Goal: Transaction & Acquisition: Subscribe to service/newsletter

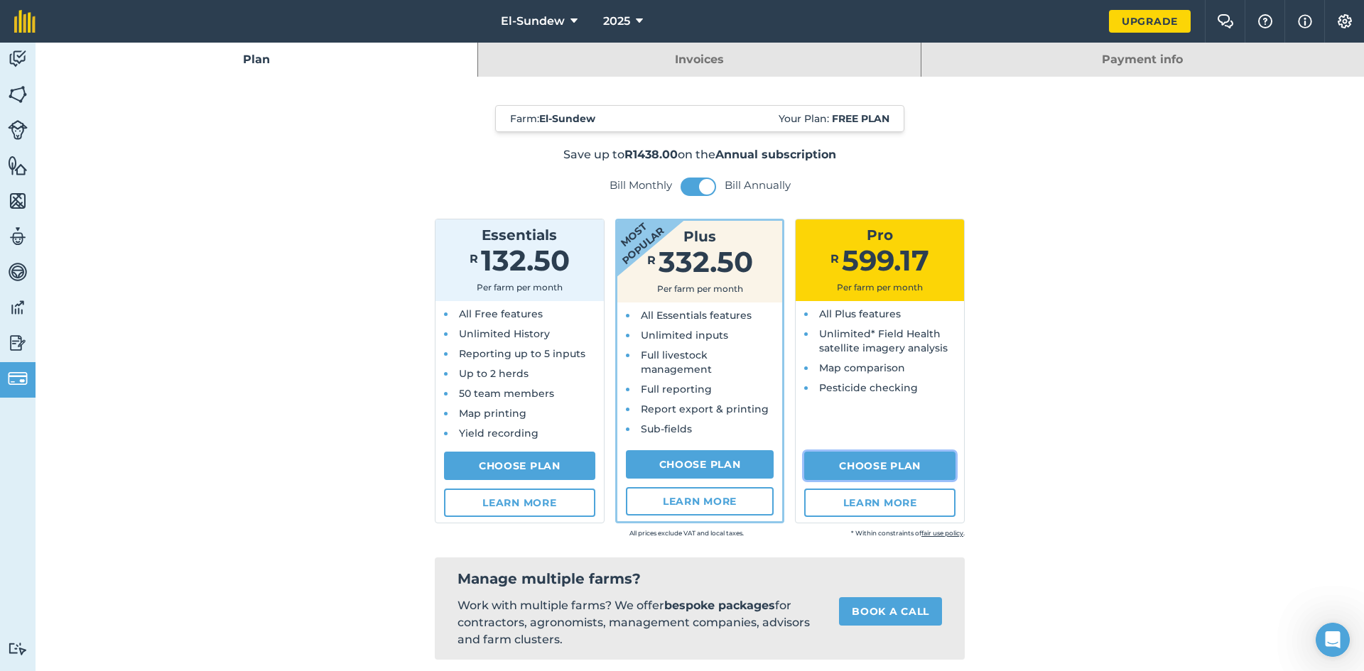
click at [880, 471] on link "Choose Plan" at bounding box center [879, 466] width 151 height 28
select select "c333f8ae-3c08-4337-b93a-84218057e287"
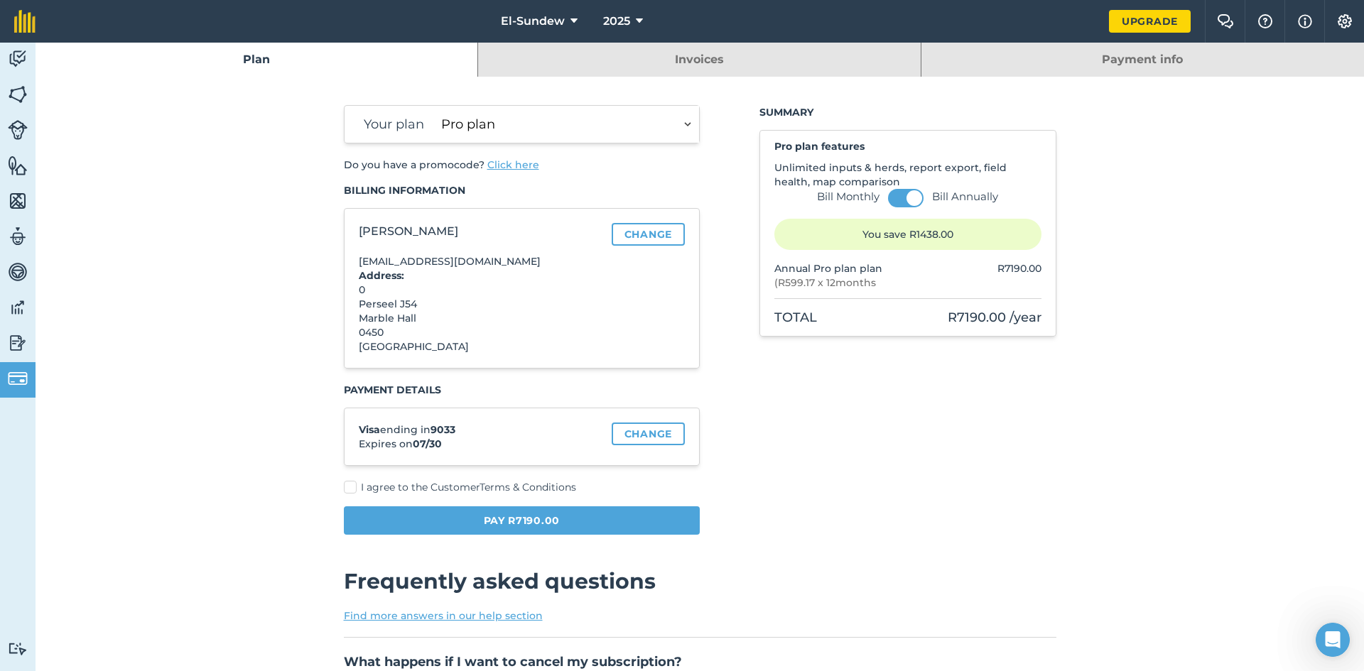
click at [344, 493] on label "I agree to the Customer Terms & Conditions" at bounding box center [522, 487] width 356 height 15
click at [344, 489] on input "I agree to the Customer Terms & Conditions" at bounding box center [348, 484] width 9 height 9
checkbox input "true"
click at [467, 523] on button "Pay R7190.00" at bounding box center [522, 520] width 356 height 28
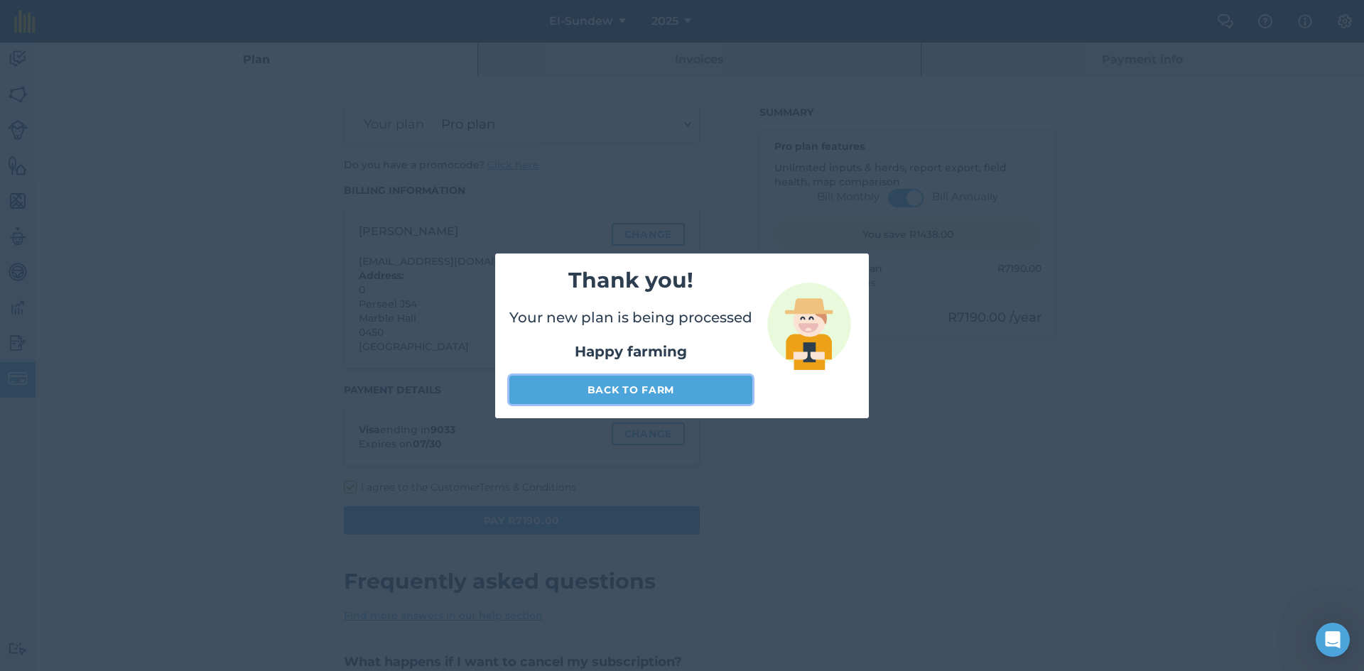
click at [660, 384] on link "Back to farm" at bounding box center [630, 390] width 243 height 28
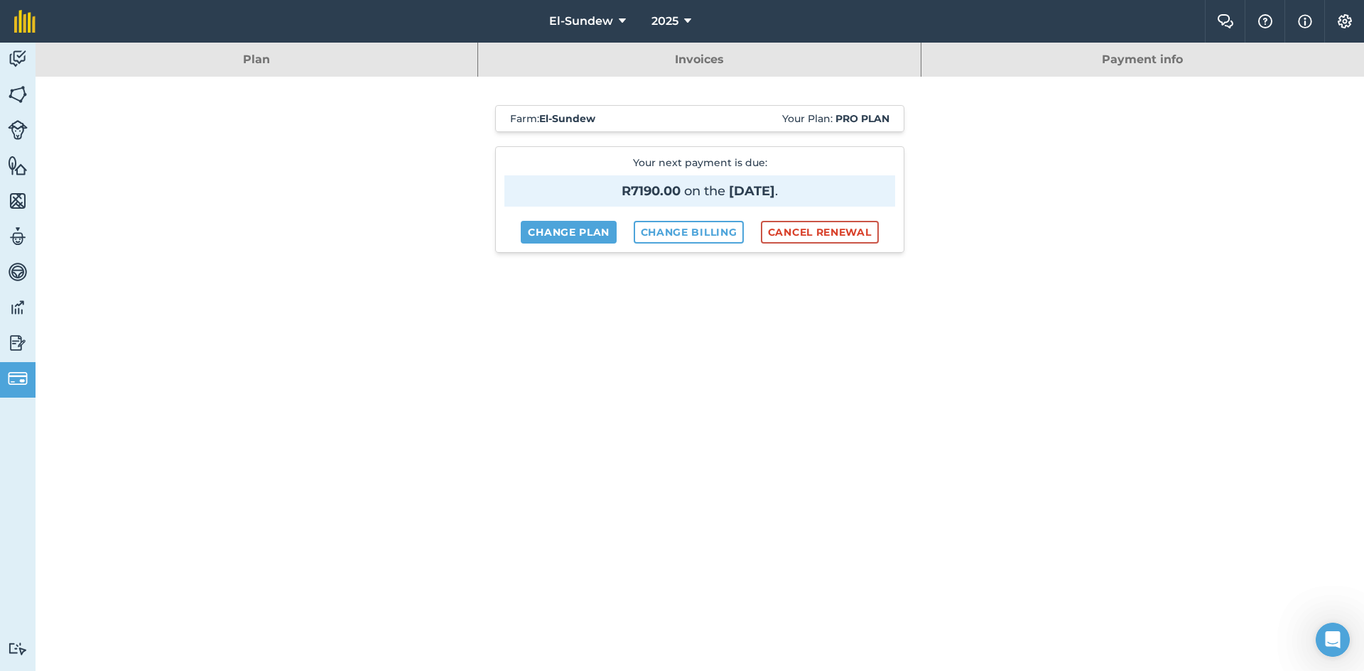
click at [253, 172] on div "Farm : El-Sundew Your Plan: Pro plan Your next payment is due : R7190.00 on the…" at bounding box center [700, 643] width 1328 height 1132
click at [20, 67] on img at bounding box center [18, 58] width 20 height 21
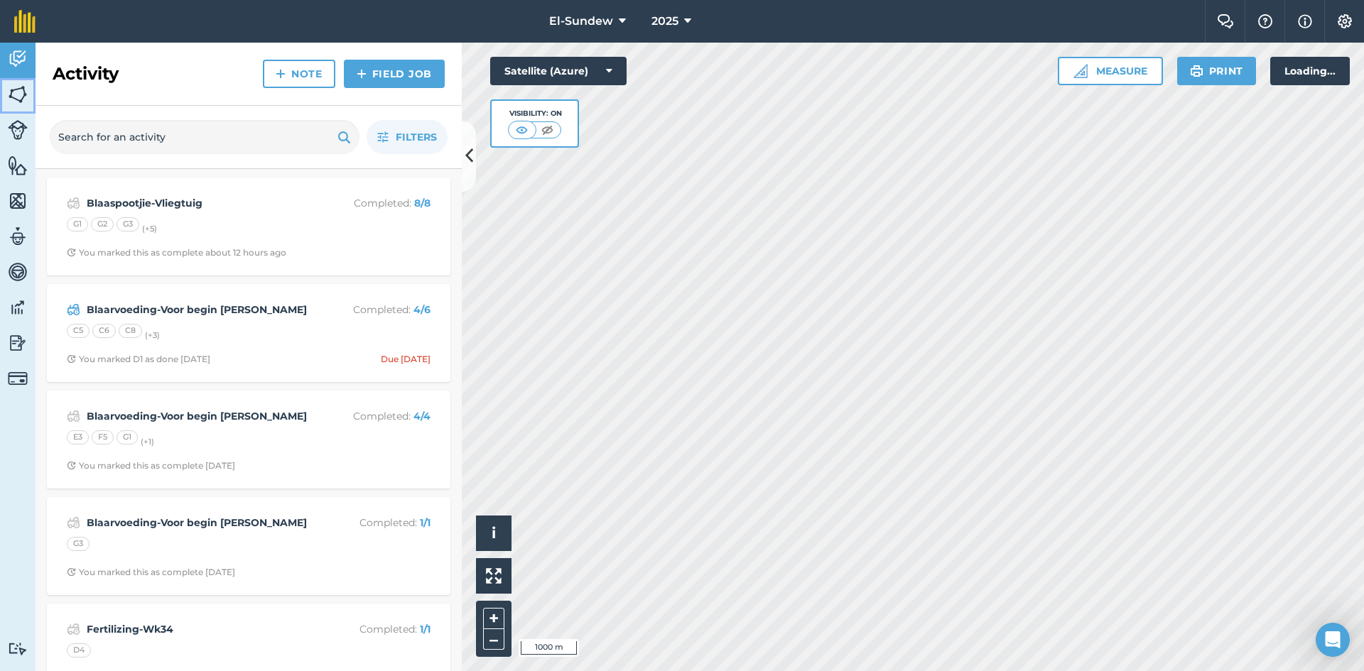
click at [20, 95] on img at bounding box center [18, 94] width 20 height 21
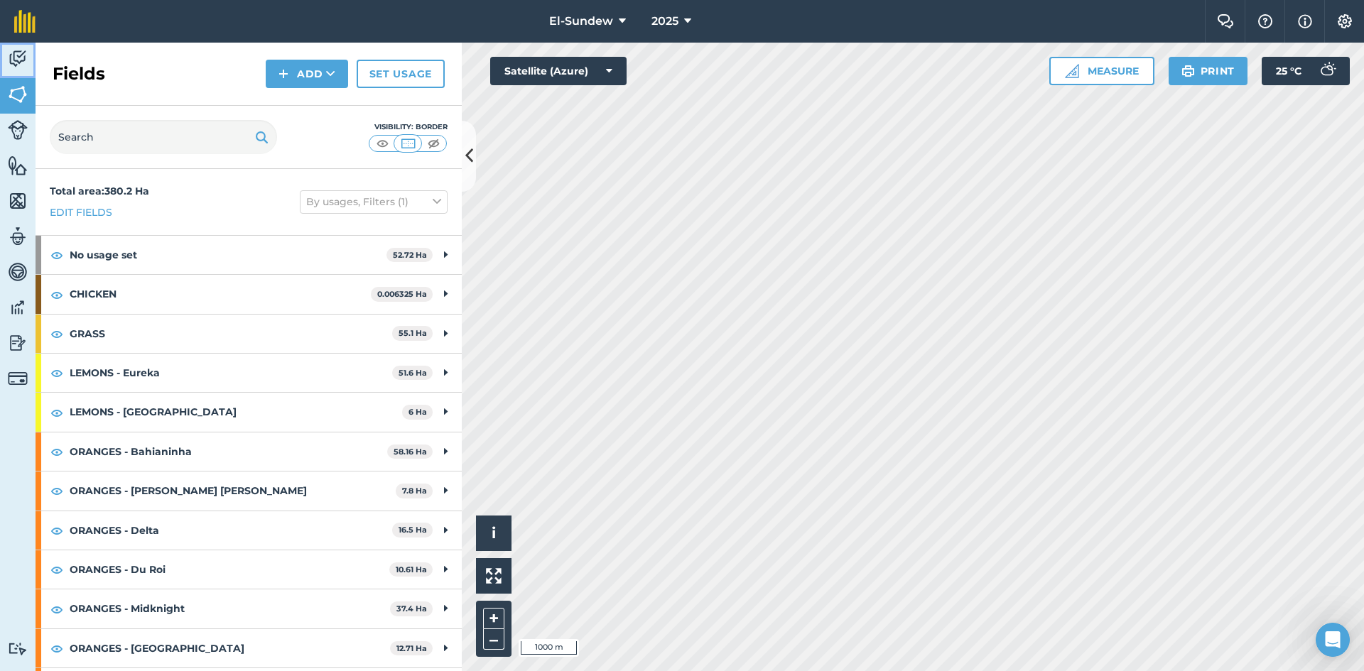
click at [18, 67] on img at bounding box center [18, 58] width 20 height 21
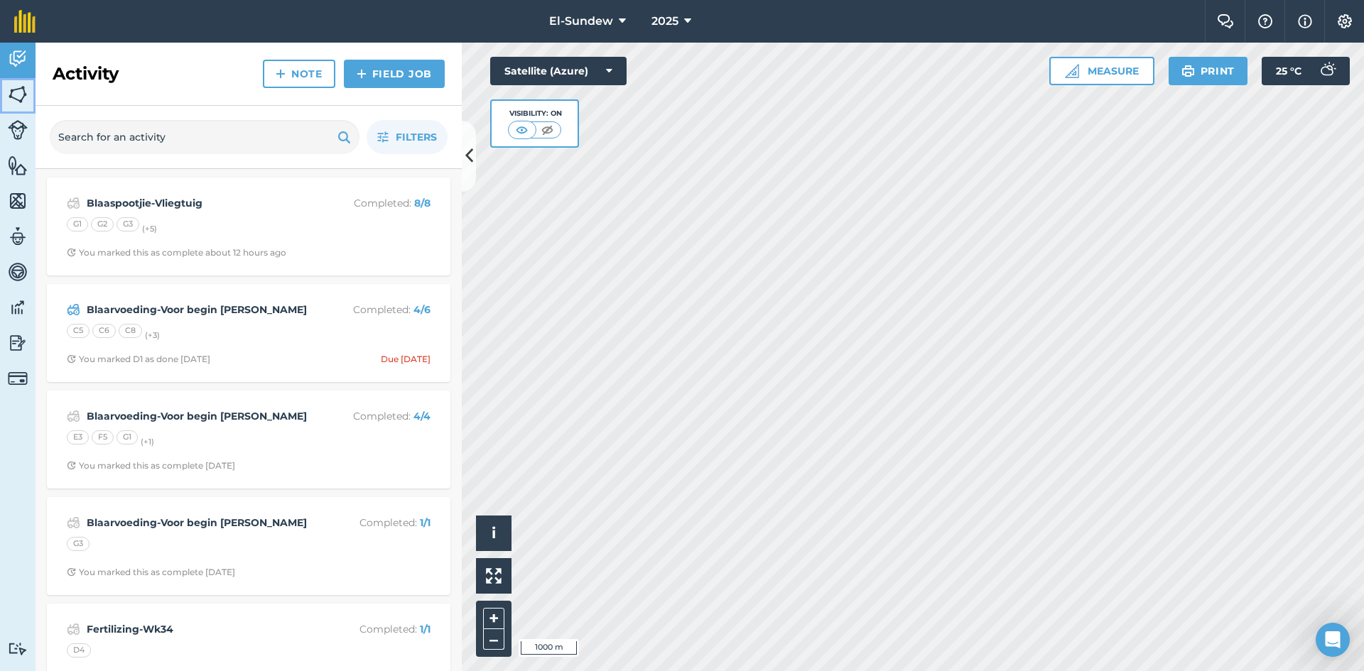
click at [20, 92] on img at bounding box center [18, 94] width 20 height 21
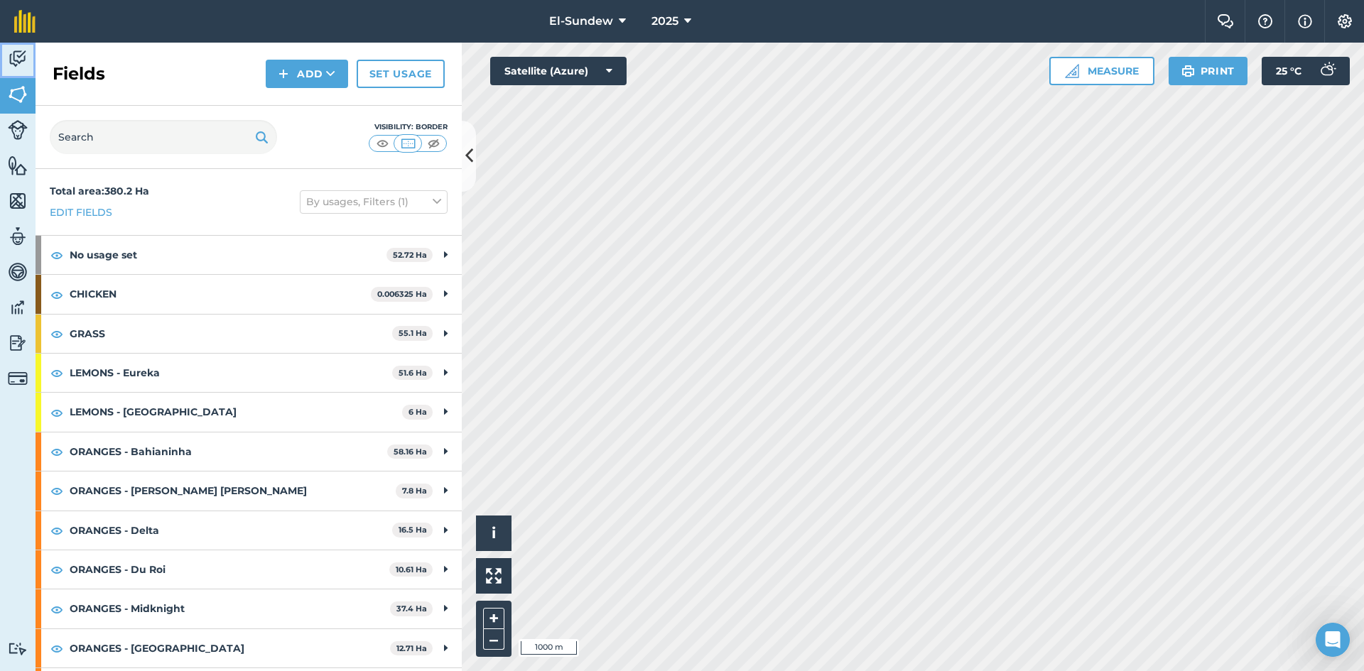
click at [9, 72] on link "Activity" at bounding box center [18, 61] width 36 height 36
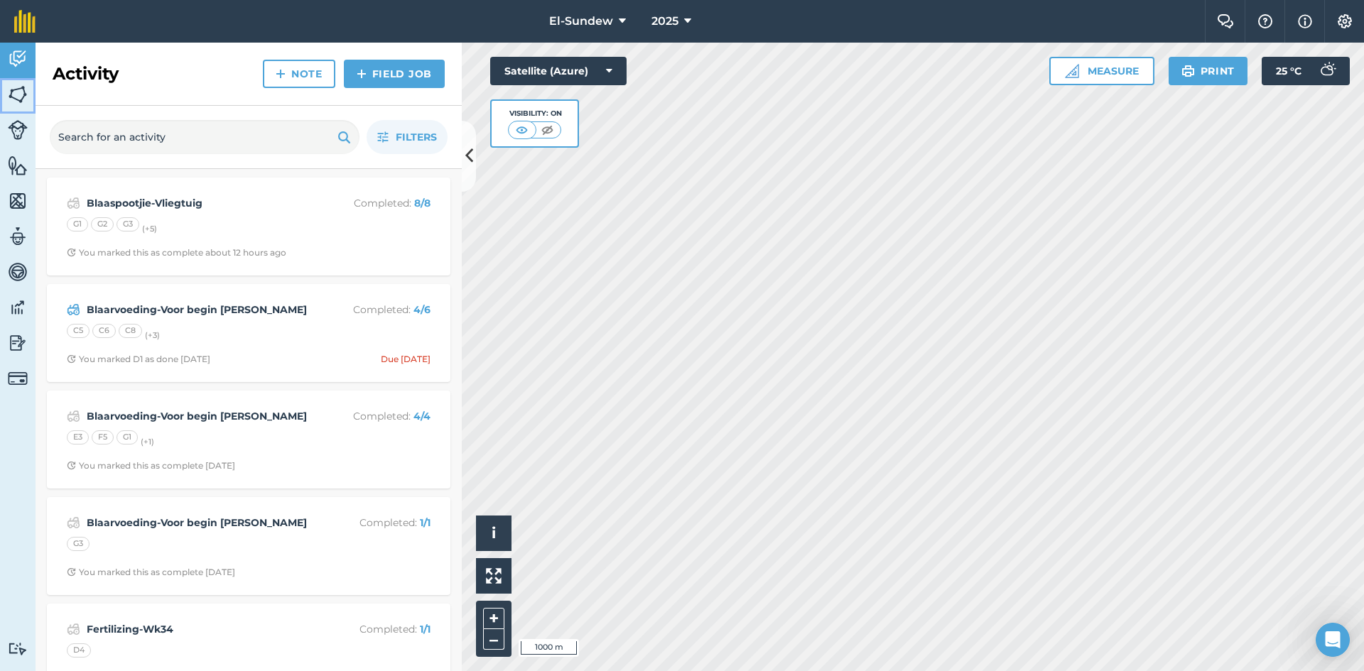
click at [22, 101] on img at bounding box center [18, 94] width 20 height 21
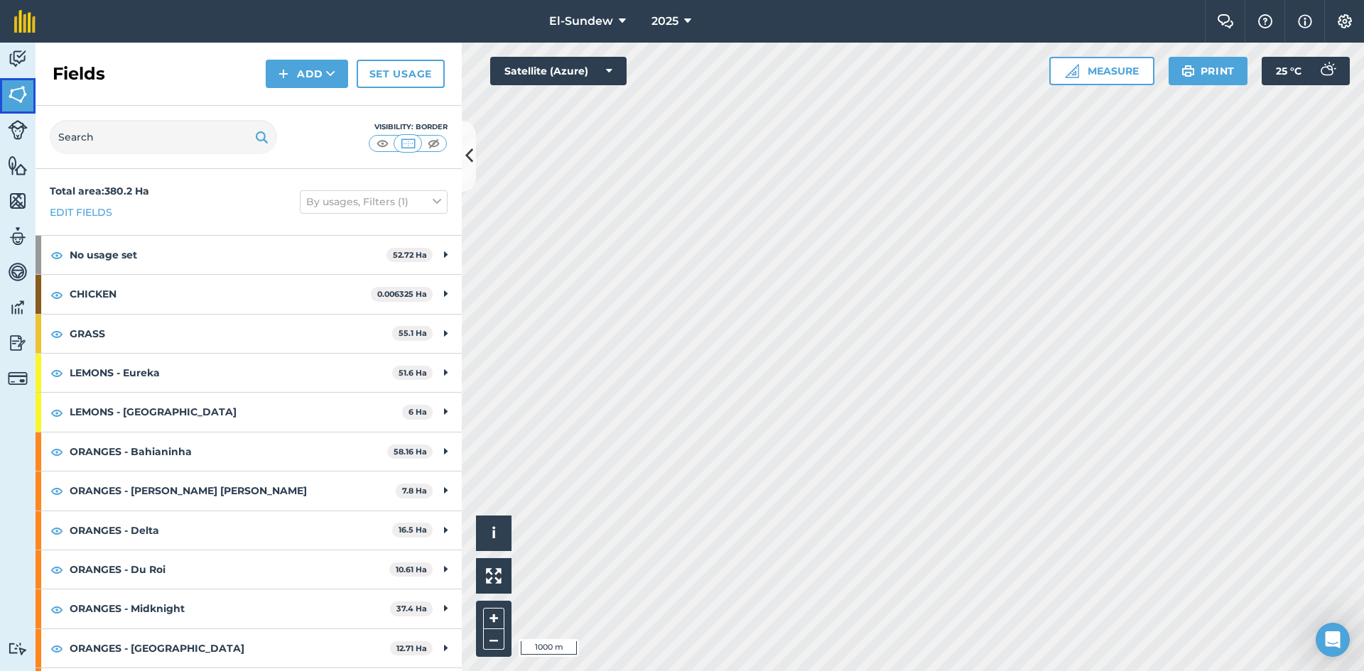
scroll to position [626, 0]
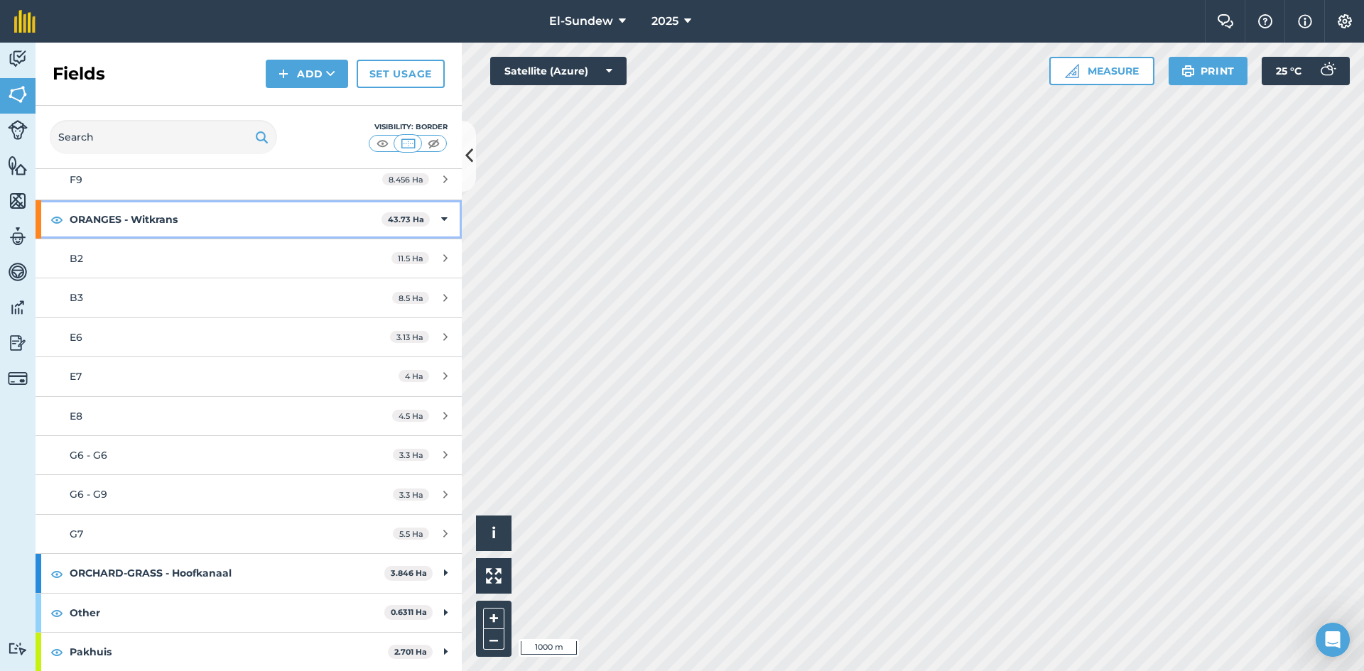
click at [263, 225] on strong "ORANGES - Witkrans" at bounding box center [226, 219] width 312 height 38
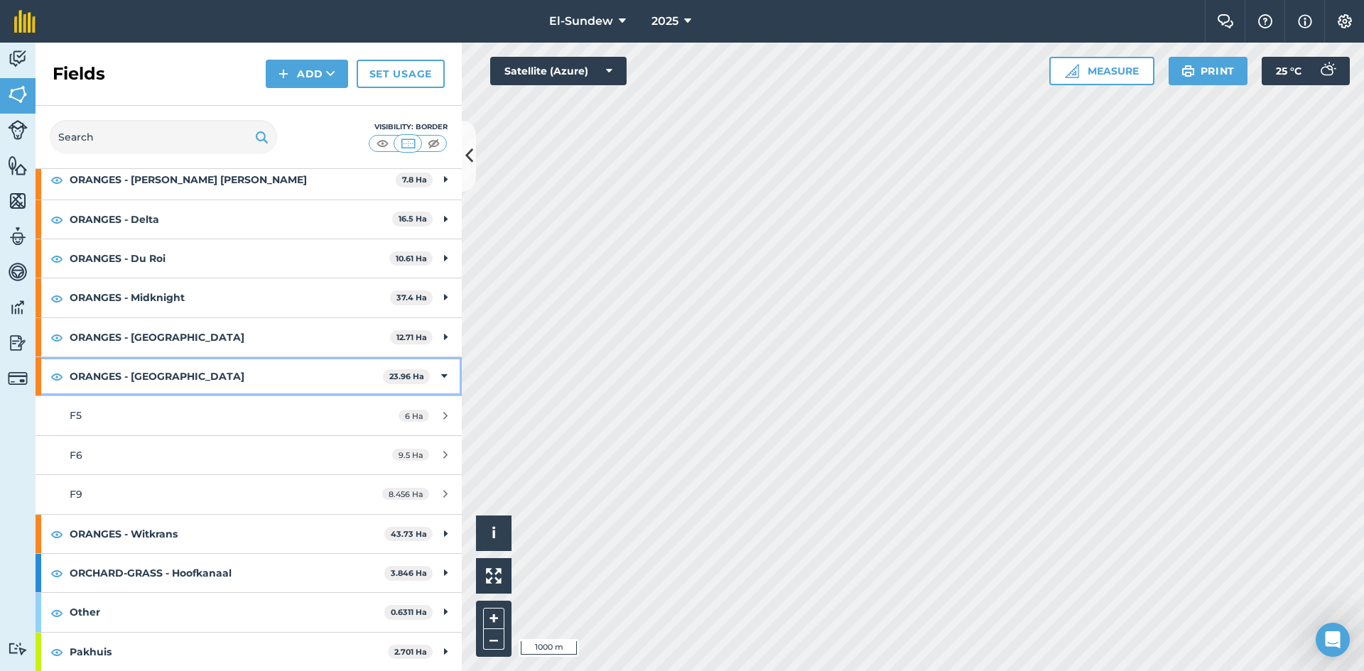
click at [256, 371] on strong "ORANGES - [GEOGRAPHIC_DATA]" at bounding box center [226, 376] width 313 height 38
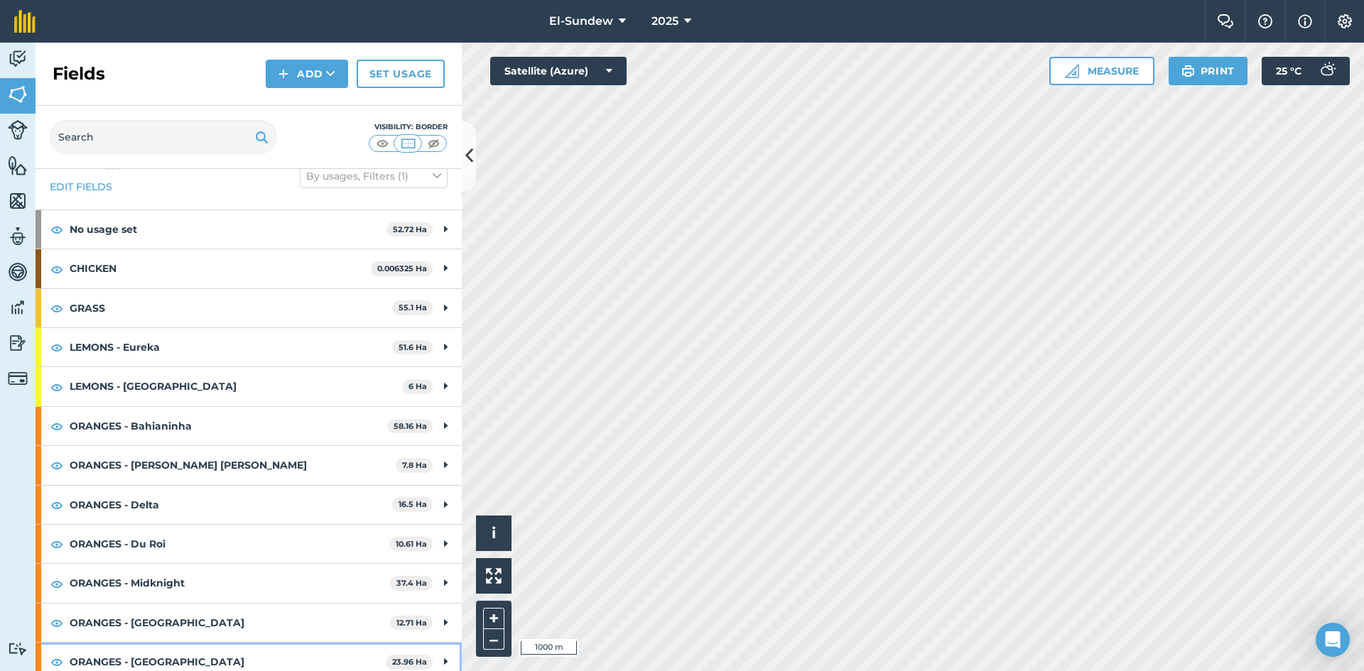
scroll to position [0, 0]
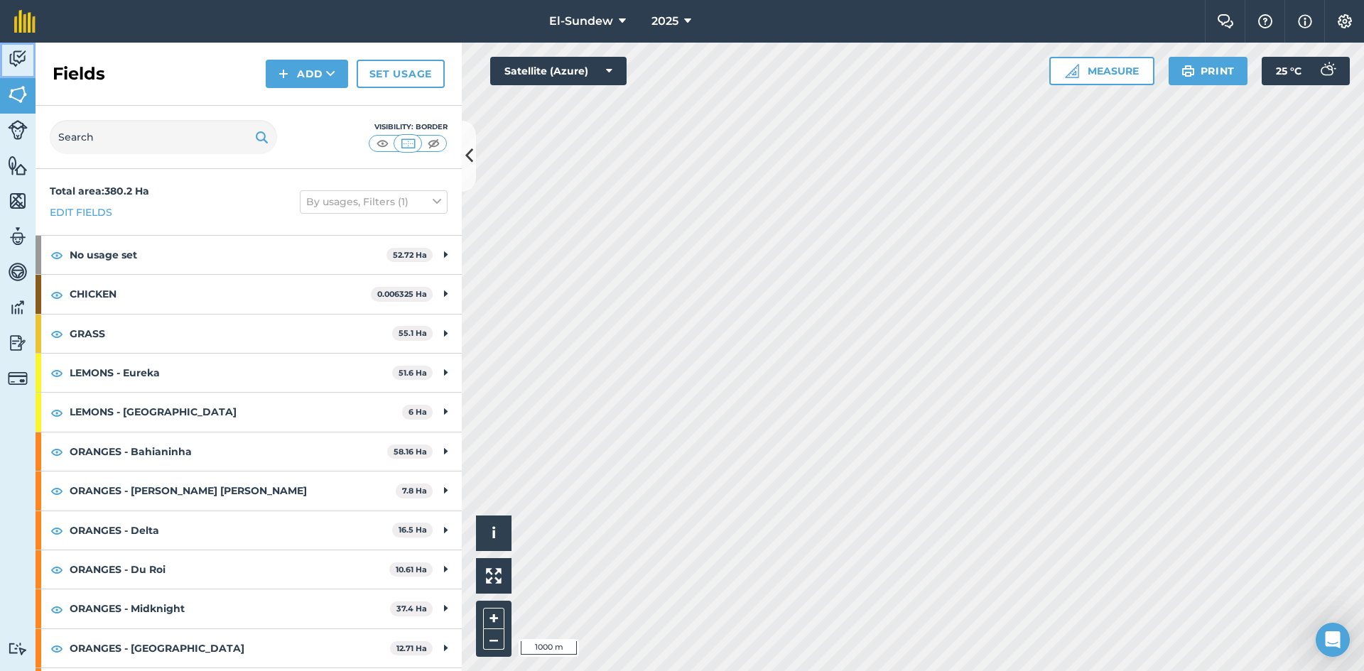
click at [14, 64] on img at bounding box center [18, 58] width 20 height 21
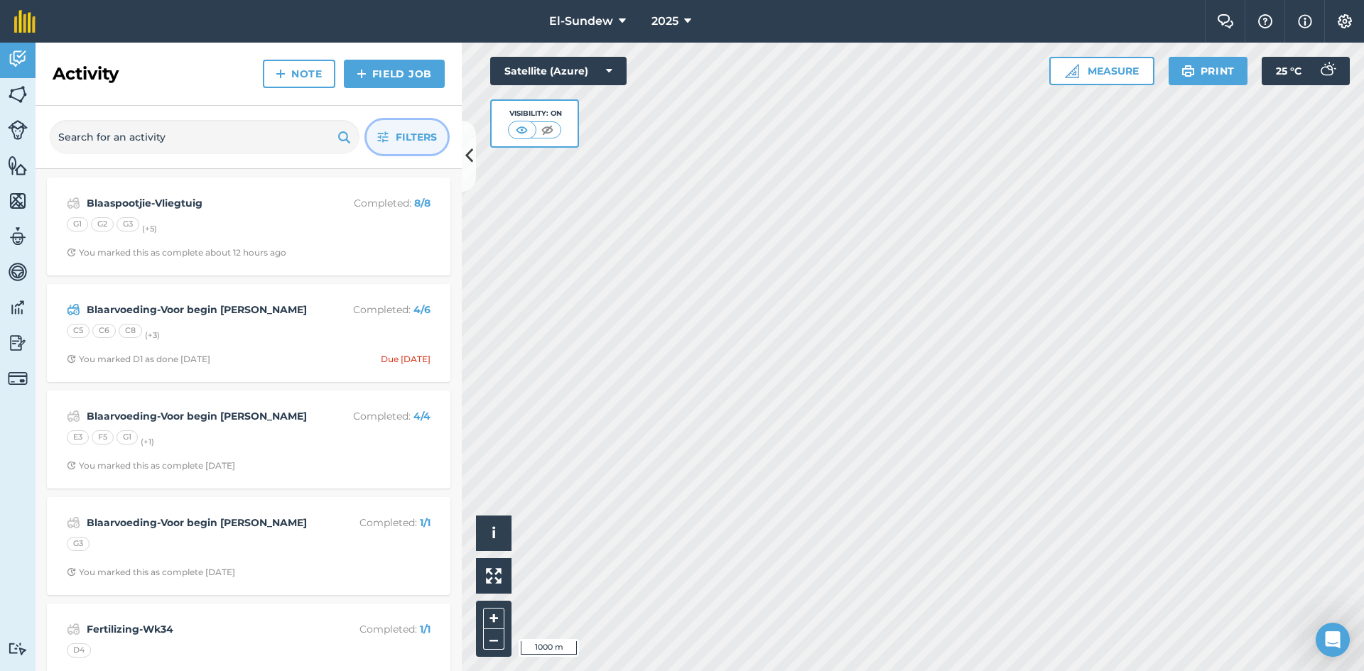
click at [384, 138] on icon "button" at bounding box center [382, 136] width 11 height 11
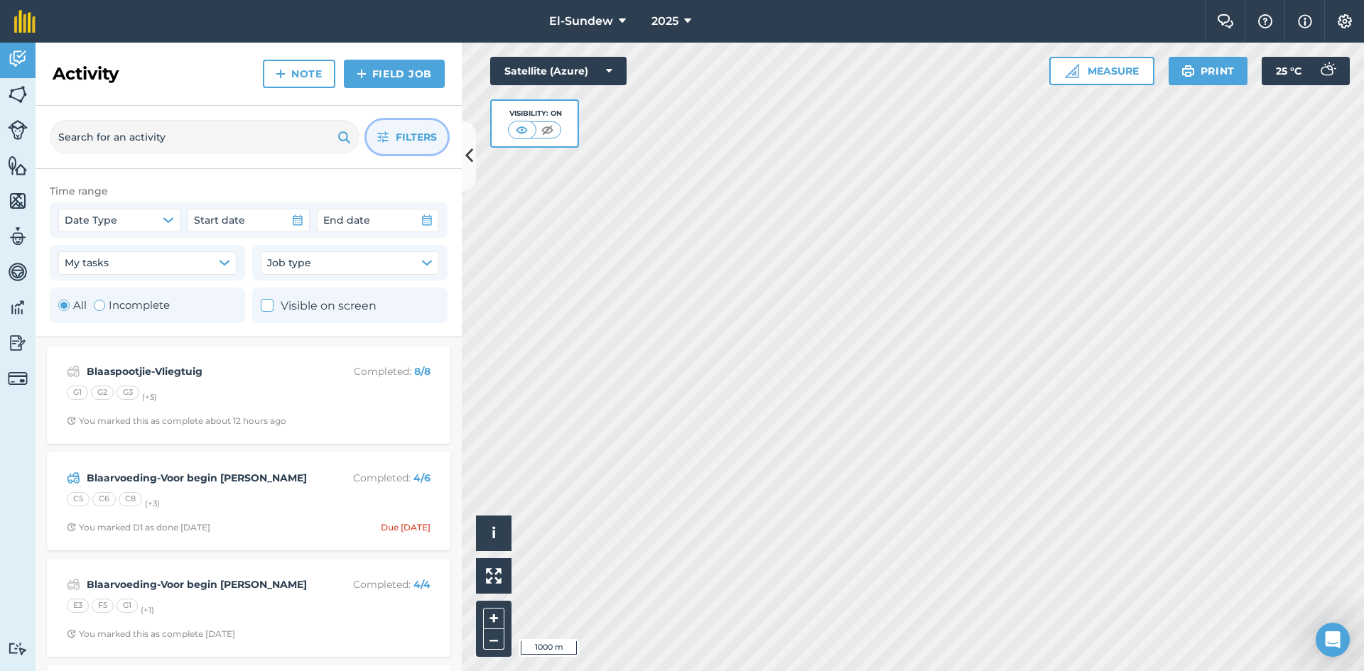
click at [102, 307] on div "Toggle Activity" at bounding box center [99, 305] width 11 height 11
radio input "false"
radio input "true"
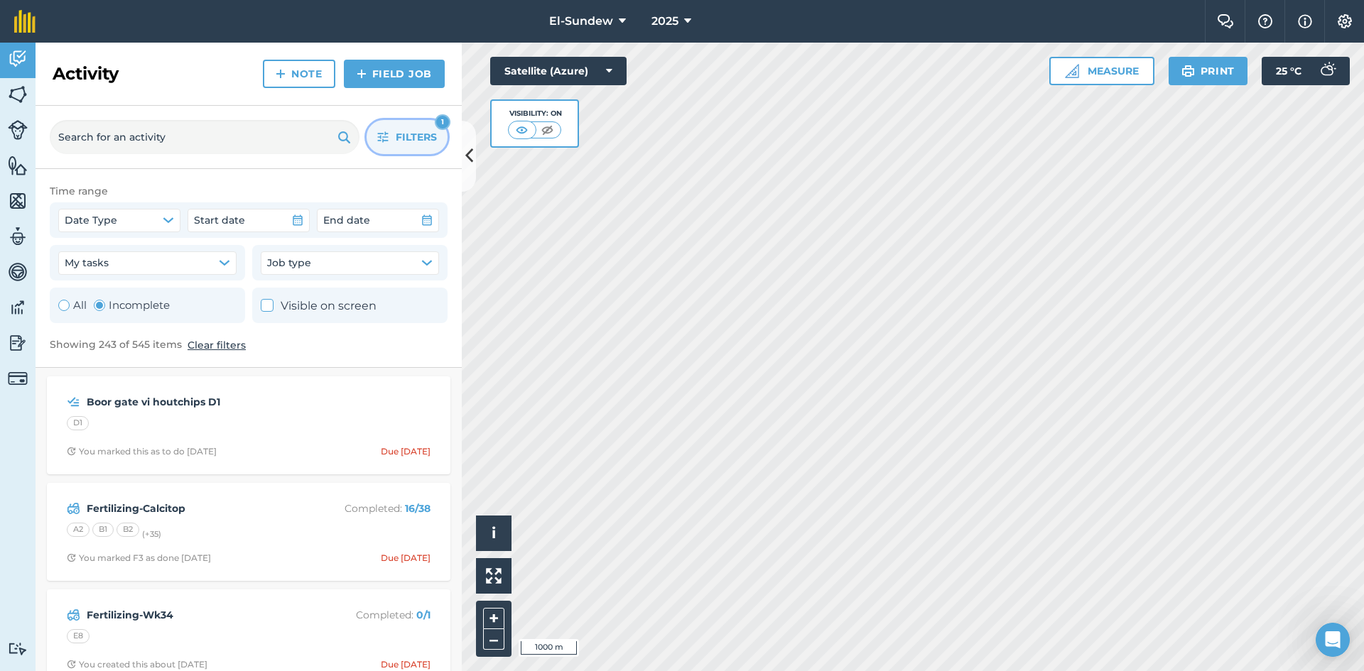
click at [383, 132] on icon "button" at bounding box center [382, 136] width 11 height 11
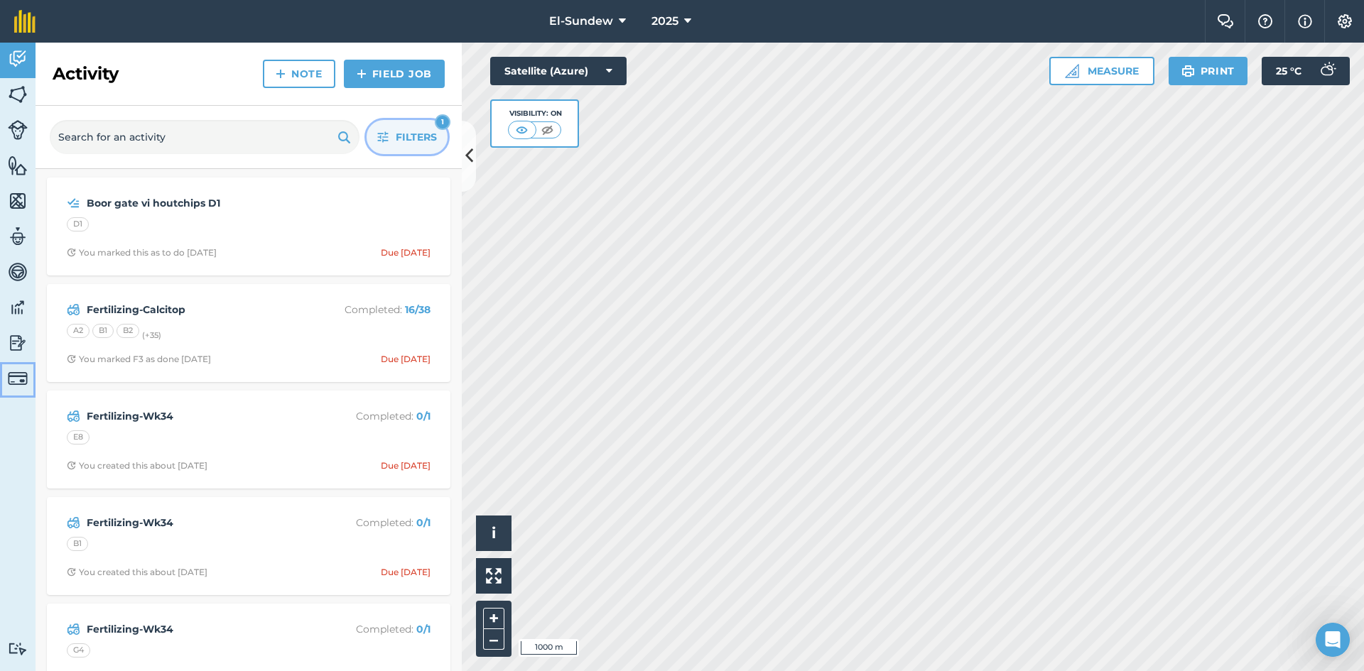
click at [7, 376] on link "Billing" at bounding box center [18, 380] width 36 height 36
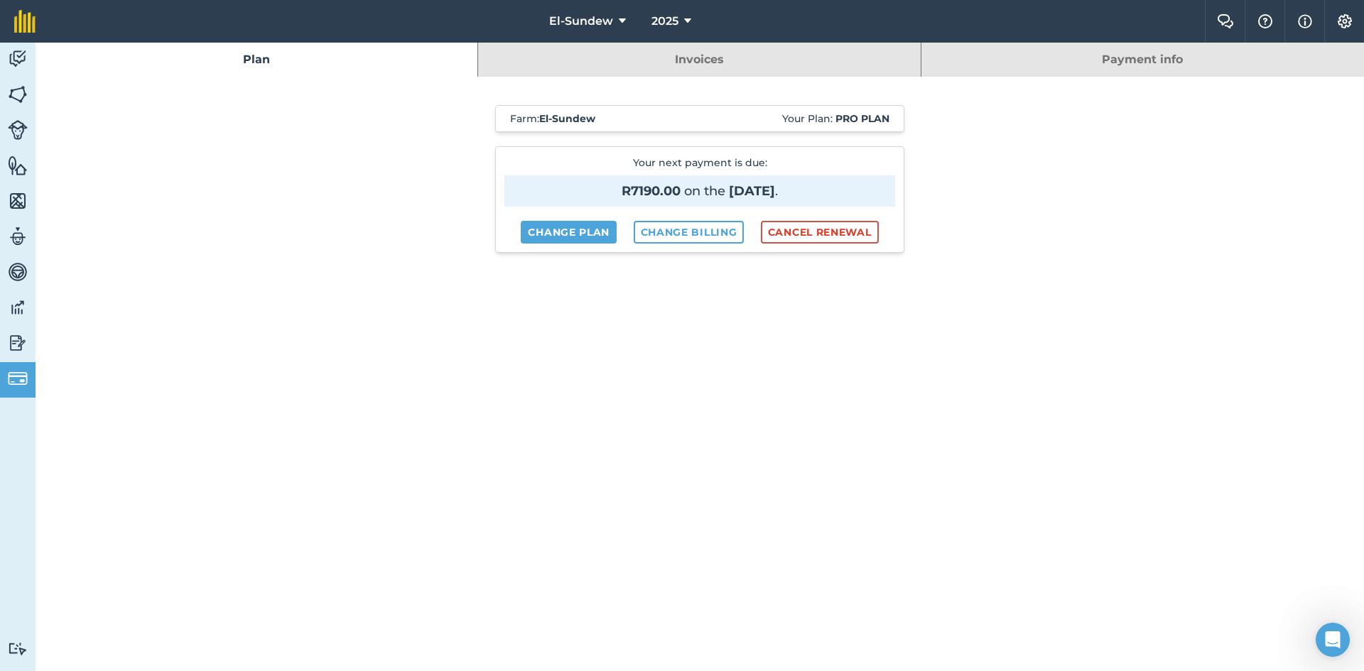
click at [1167, 69] on link "Payment info" at bounding box center [1142, 60] width 442 height 34
